Goal: Task Accomplishment & Management: Complete application form

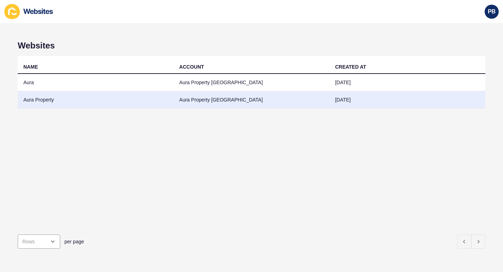
click at [44, 102] on td "Aura Property" at bounding box center [96, 99] width 156 height 17
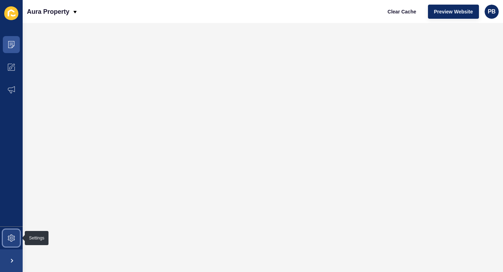
click at [11, 235] on icon at bounding box center [11, 238] width 7 height 7
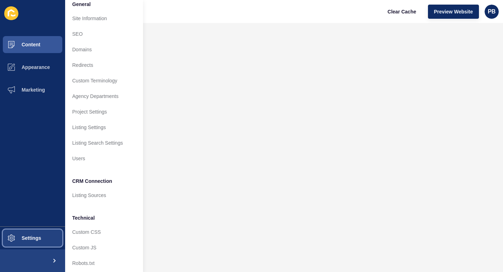
scroll to position [11, 0]
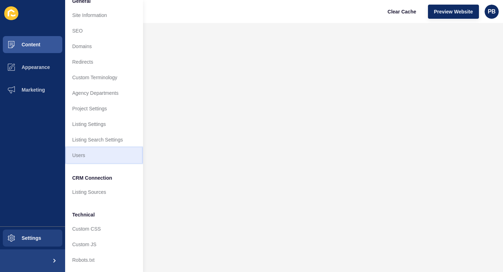
click at [81, 158] on link "Users" at bounding box center [104, 156] width 78 height 16
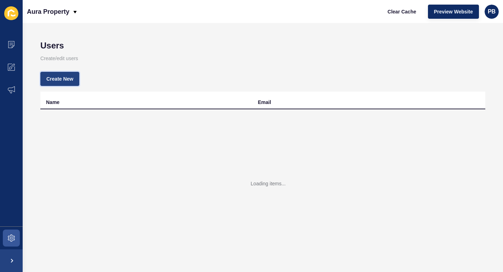
click at [64, 82] on span "Create New" at bounding box center [59, 78] width 27 height 7
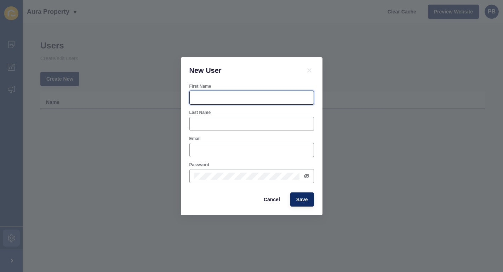
click at [206, 99] on input "First Name" at bounding box center [251, 97] width 115 height 7
type input "[PERSON_NAME]"
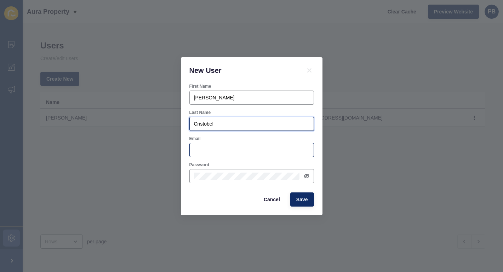
type input "Cristobel"
click at [211, 145] on div at bounding box center [251, 150] width 125 height 14
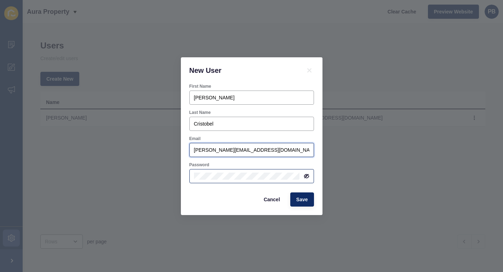
type input "[PERSON_NAME][EMAIL_ADDRESS][DOMAIN_NAME]"
click at [204, 187] on form "First Name [PERSON_NAME] Name [PERSON_NAME] Email [PERSON_NAME][EMAIL_ADDRESS][…" at bounding box center [251, 145] width 125 height 123
click at [206, 170] on div at bounding box center [251, 176] width 125 height 14
click at [306, 177] on icon at bounding box center [307, 176] width 6 height 6
click at [135, 175] on div "New User First Name [PERSON_NAME] Name [PERSON_NAME] [PERSON_NAME][EMAIL_ADDRES…" at bounding box center [251, 136] width 503 height 272
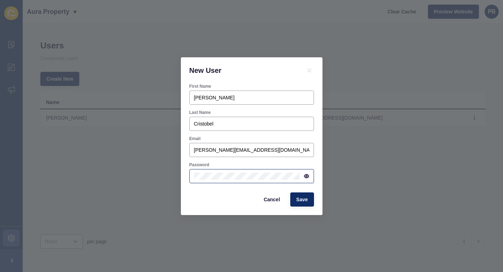
click at [202, 195] on div "Cancel Save" at bounding box center [251, 199] width 129 height 18
click at [304, 200] on span "Save" at bounding box center [302, 199] width 12 height 7
